Goal: Information Seeking & Learning: Learn about a topic

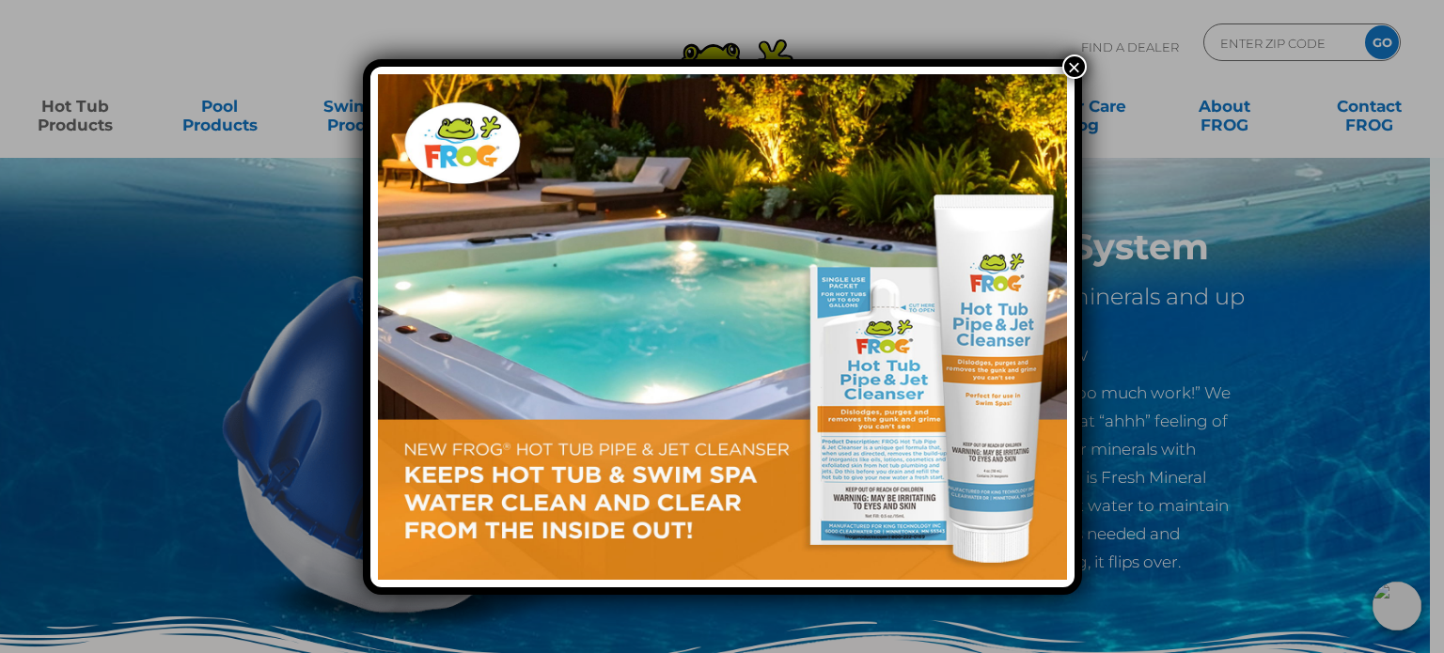
click at [1076, 68] on button "×" at bounding box center [1074, 67] width 24 height 24
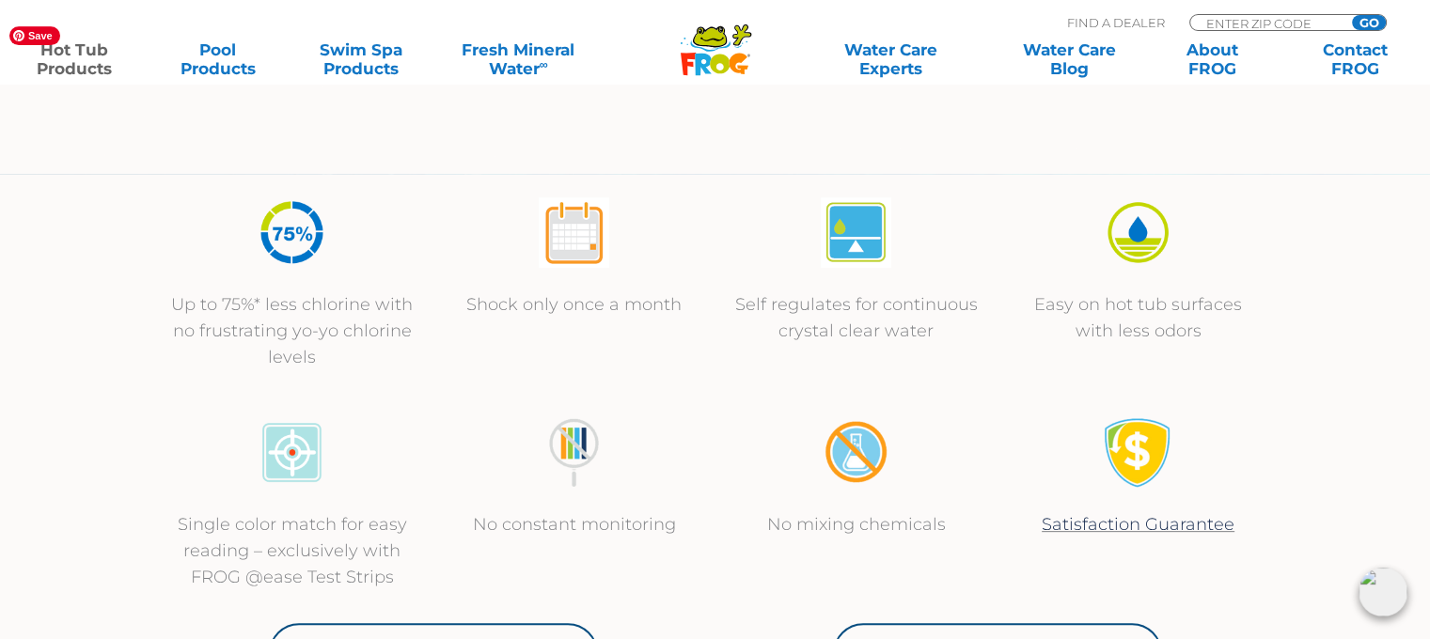
scroll to position [752, 0]
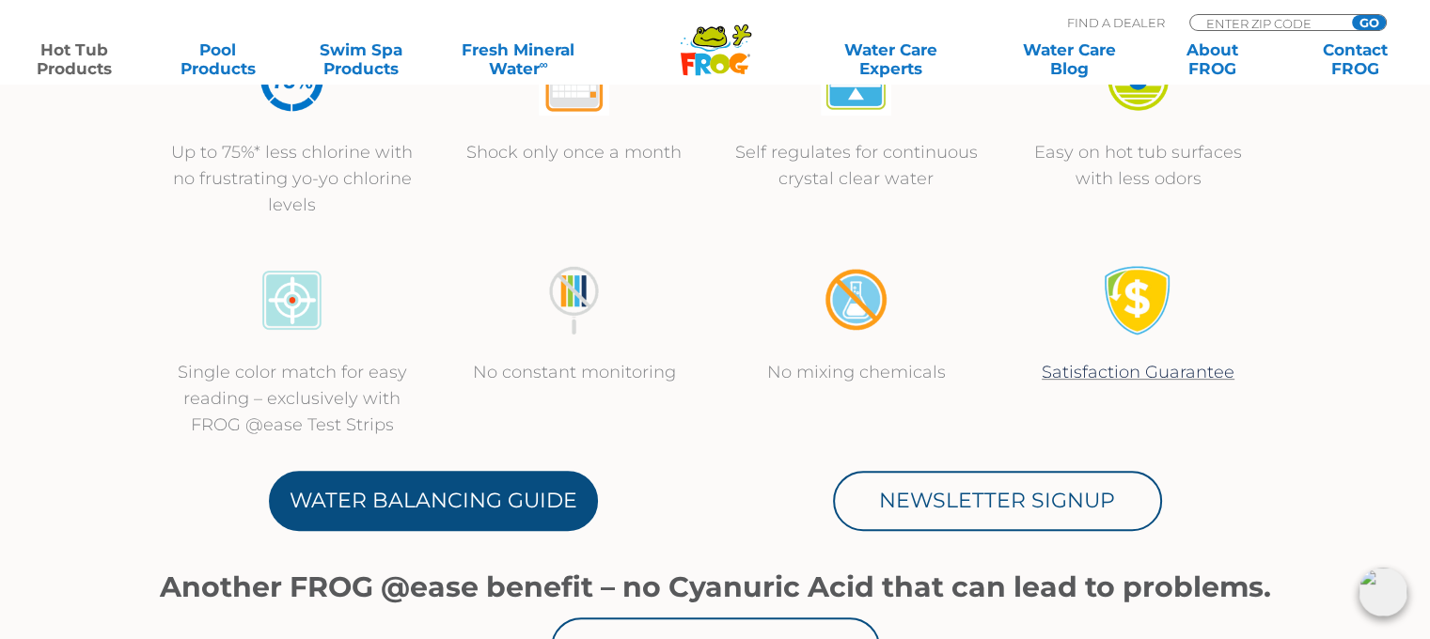
click at [403, 504] on link "Water Balancing Guide" at bounding box center [433, 501] width 329 height 60
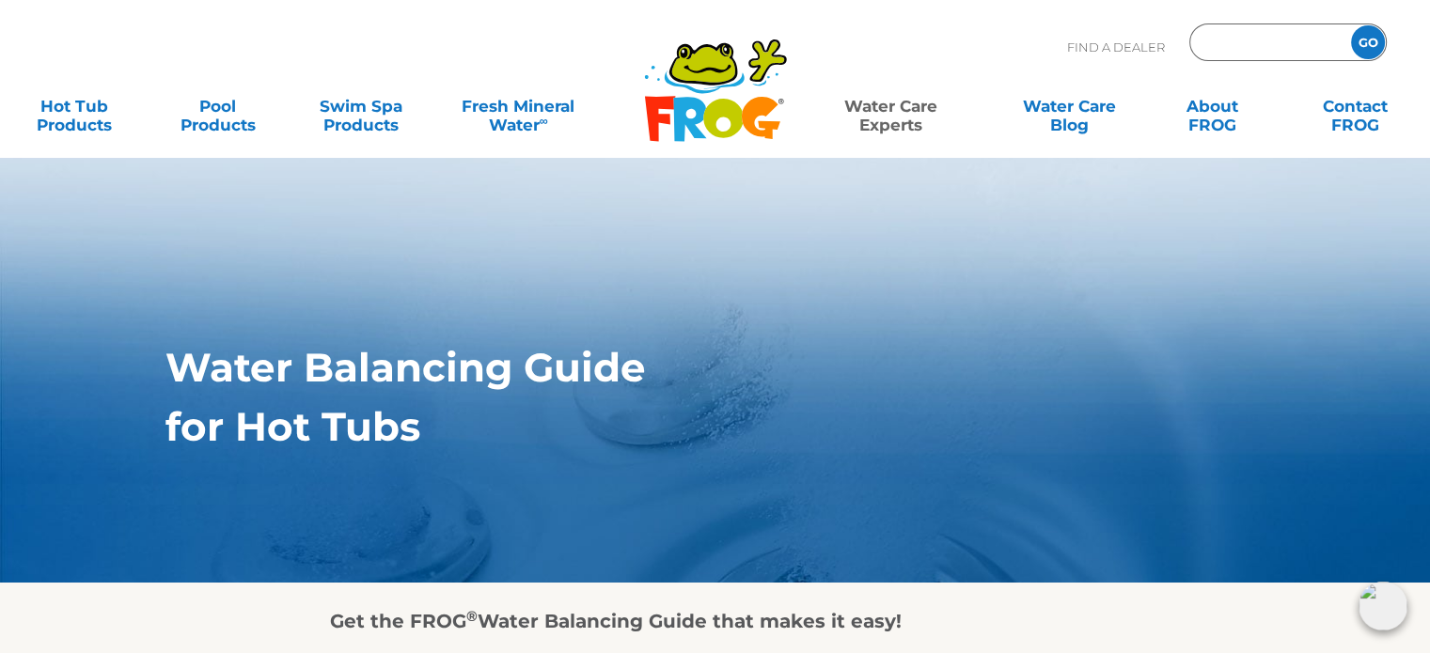
click at [1258, 46] on input "Zip Code Form" at bounding box center [1267, 42] width 127 height 27
type input "87144"
click at [1351, 25] on input "GO" at bounding box center [1368, 42] width 34 height 34
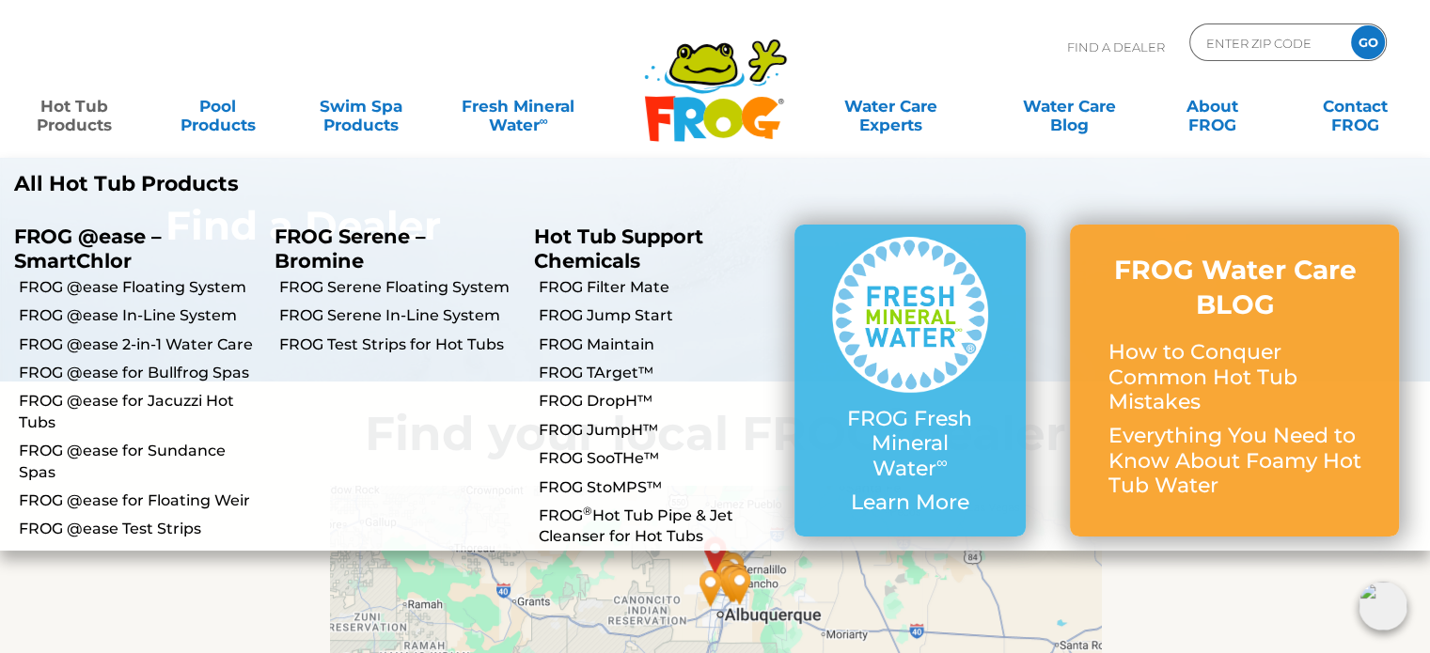
click at [66, 122] on link "Hot Tub Products" at bounding box center [74, 106] width 111 height 38
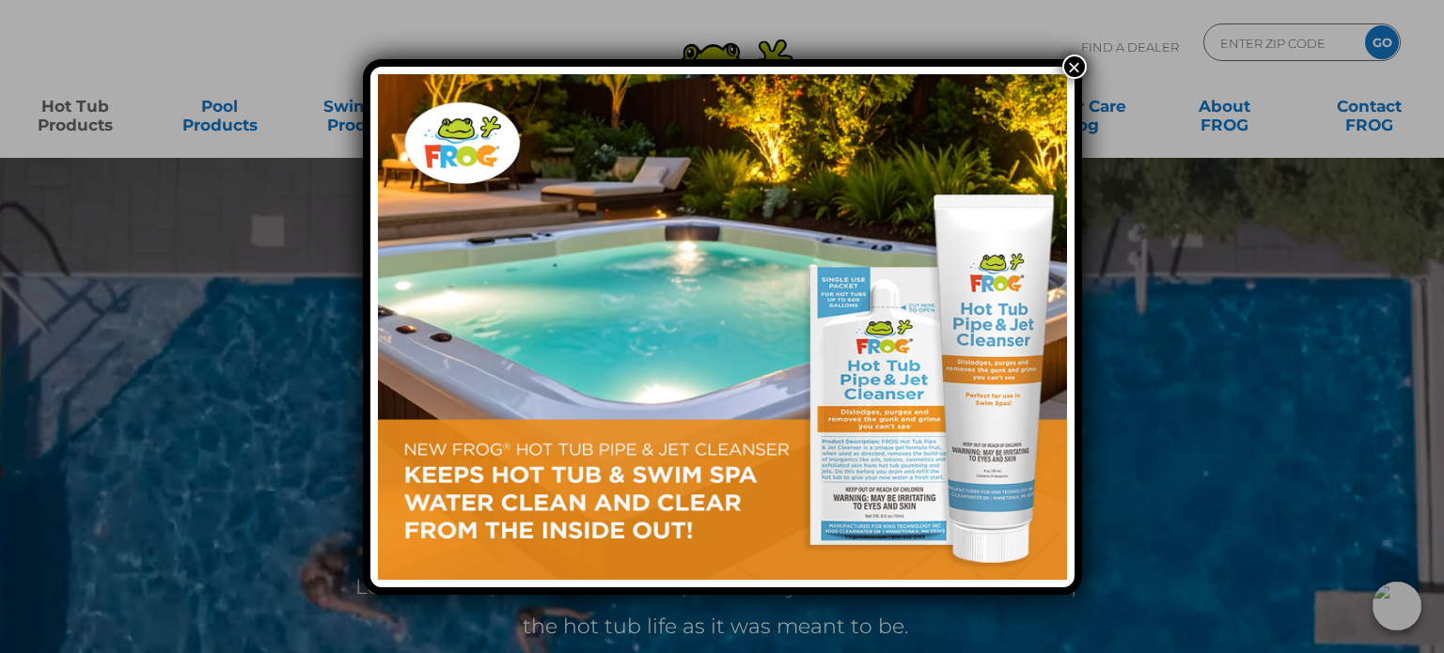
click at [1068, 58] on button "×" at bounding box center [1074, 67] width 24 height 24
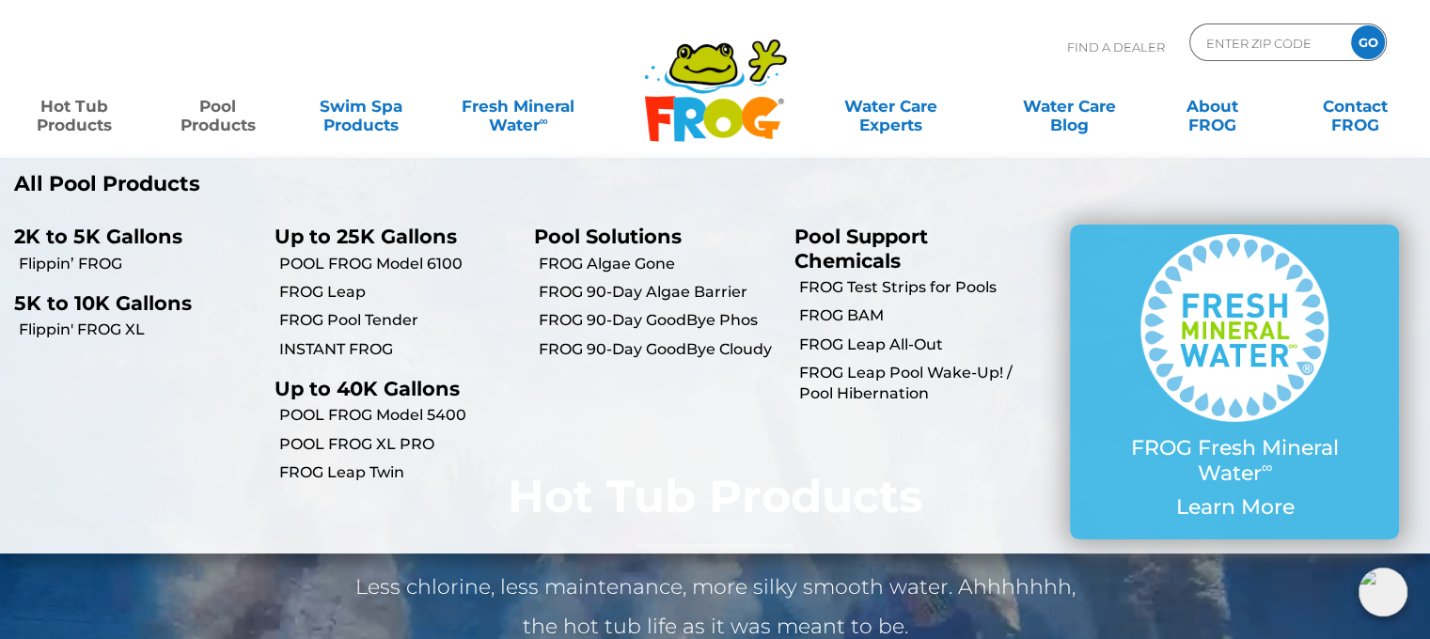
click at [218, 122] on link "Pool Products" at bounding box center [217, 106] width 111 height 38
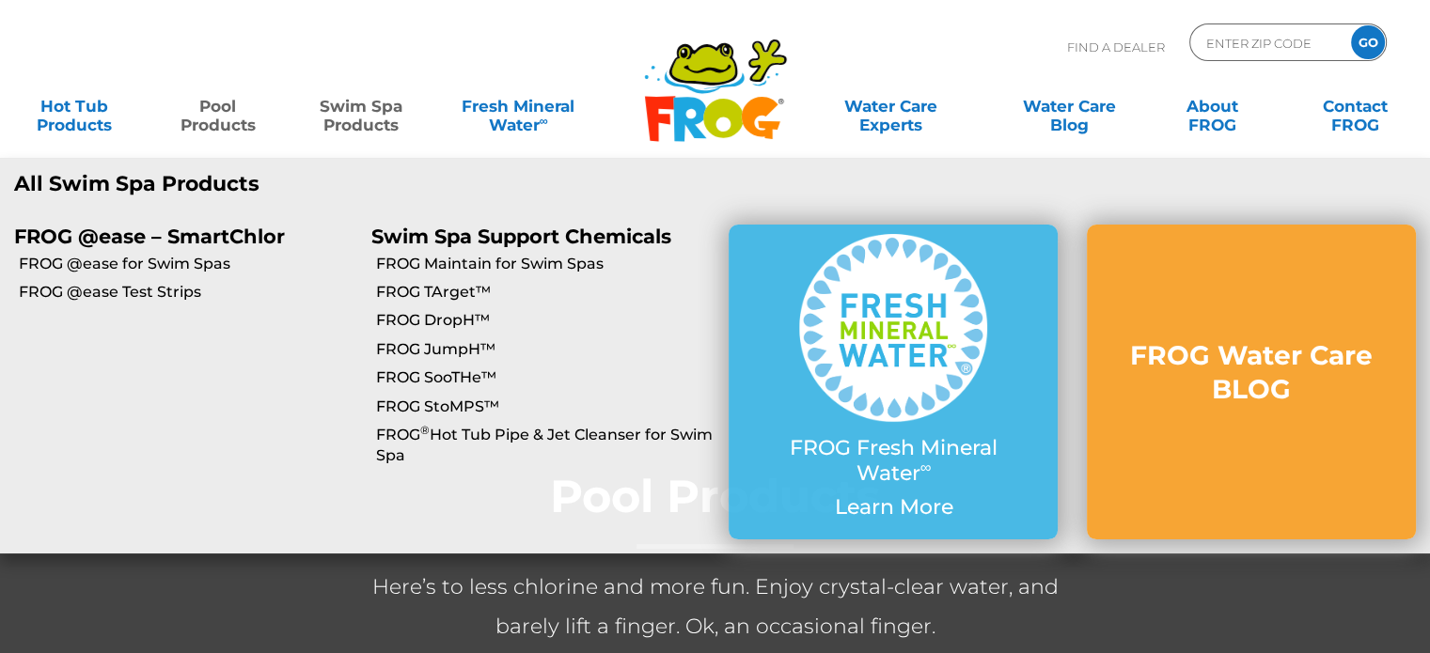
click at [375, 114] on link "Swim Spa Products" at bounding box center [361, 106] width 111 height 38
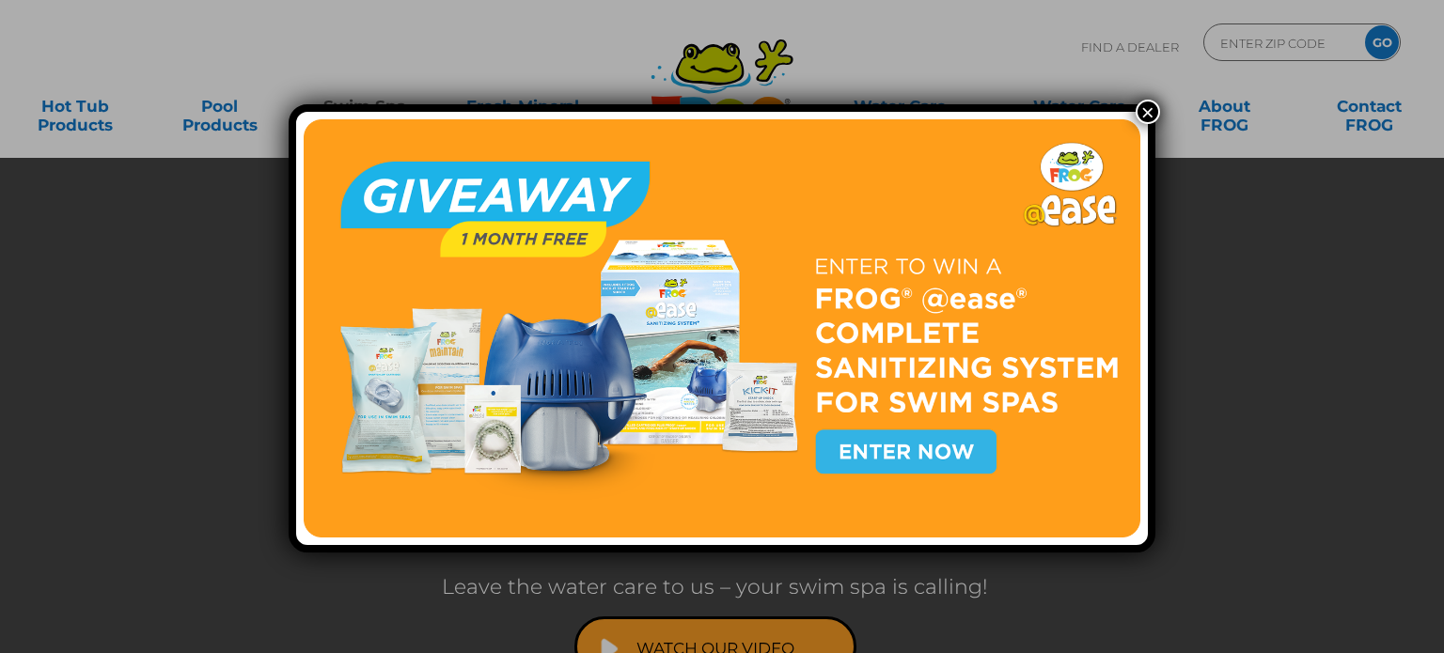
click at [1139, 116] on button "×" at bounding box center [1148, 112] width 24 height 24
